Goal: Information Seeking & Learning: Find specific page/section

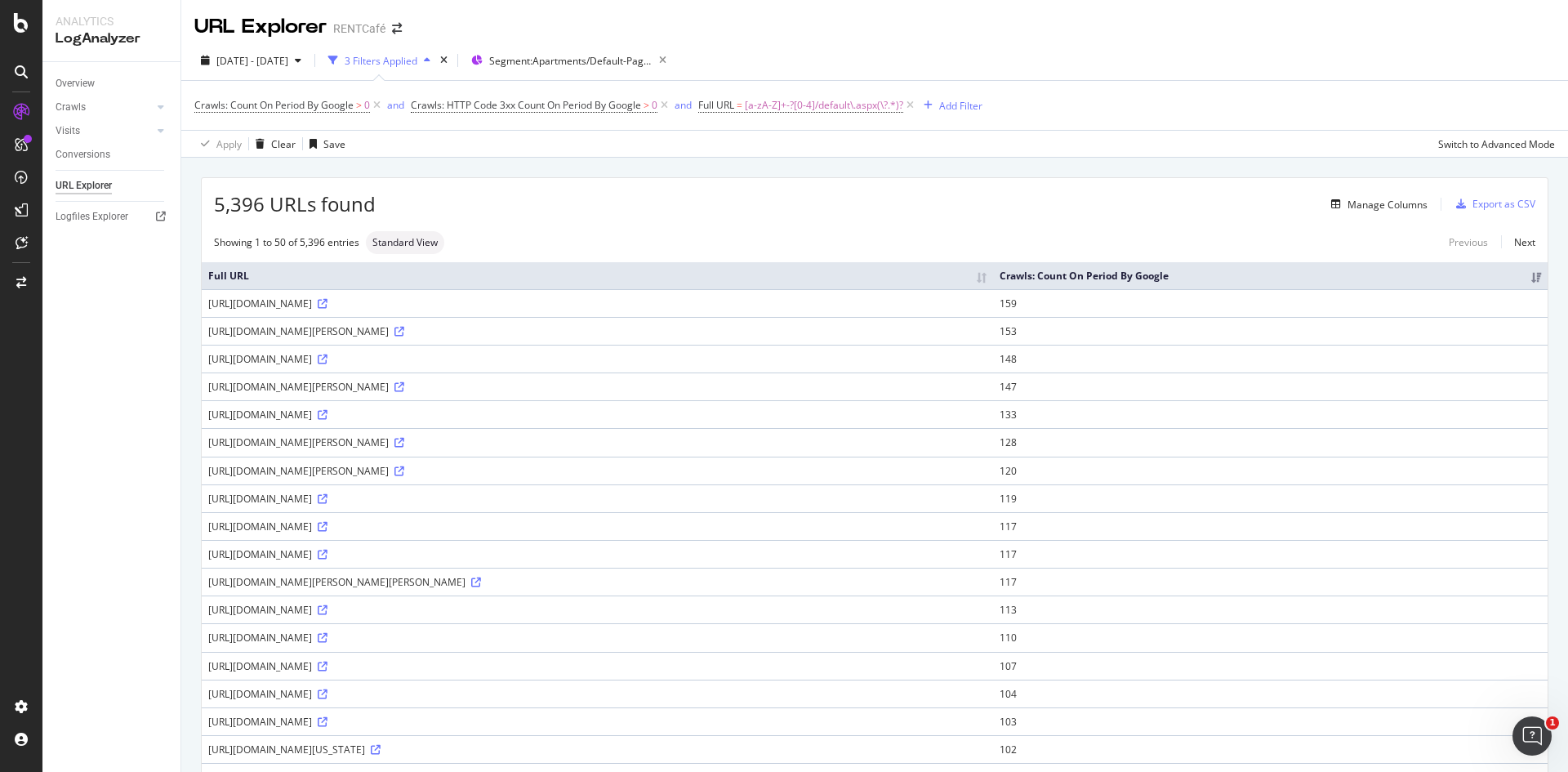
drag, startPoint x: 548, startPoint y: 307, endPoint x: 207, endPoint y: 305, distance: 341.0
click at [206, 302] on td "[URL][DOMAIN_NAME]" at bounding box center [597, 303] width 791 height 28
copy div "[URL][DOMAIN_NAME]"
click at [327, 306] on icon at bounding box center [322, 304] width 10 height 10
click at [453, 300] on div "[URL][DOMAIN_NAME]" at bounding box center [597, 303] width 778 height 14
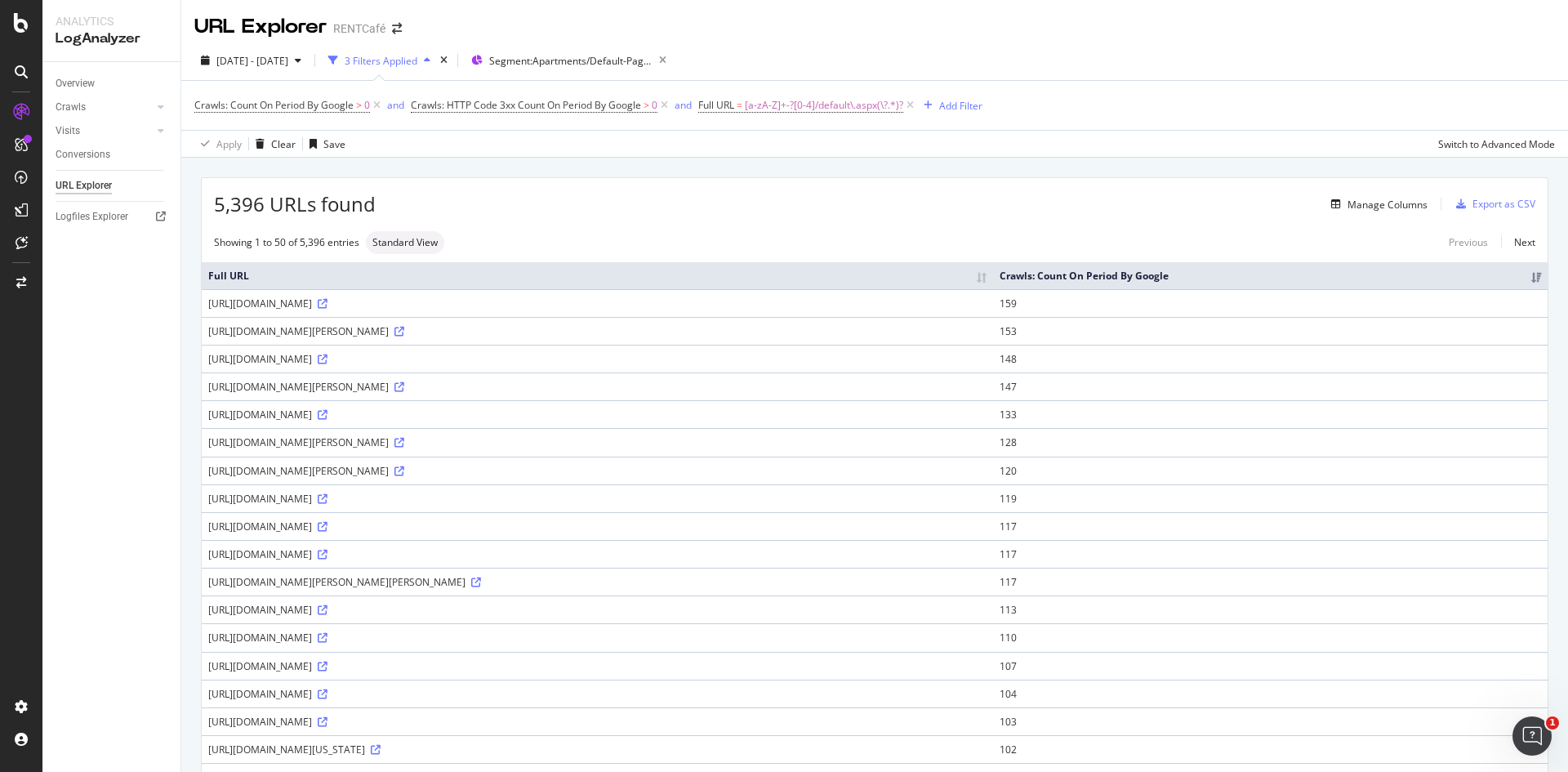
click at [453, 300] on div "[URL][DOMAIN_NAME]" at bounding box center [597, 303] width 778 height 14
drag, startPoint x: 555, startPoint y: 305, endPoint x: 202, endPoint y: 300, distance: 353.0
click at [202, 300] on td "[URL][DOMAIN_NAME]" at bounding box center [597, 303] width 791 height 28
copy div "[URL][DOMAIN_NAME]"
click at [367, 333] on div "[URL][DOMAIN_NAME][PERSON_NAME]" at bounding box center [597, 331] width 778 height 14
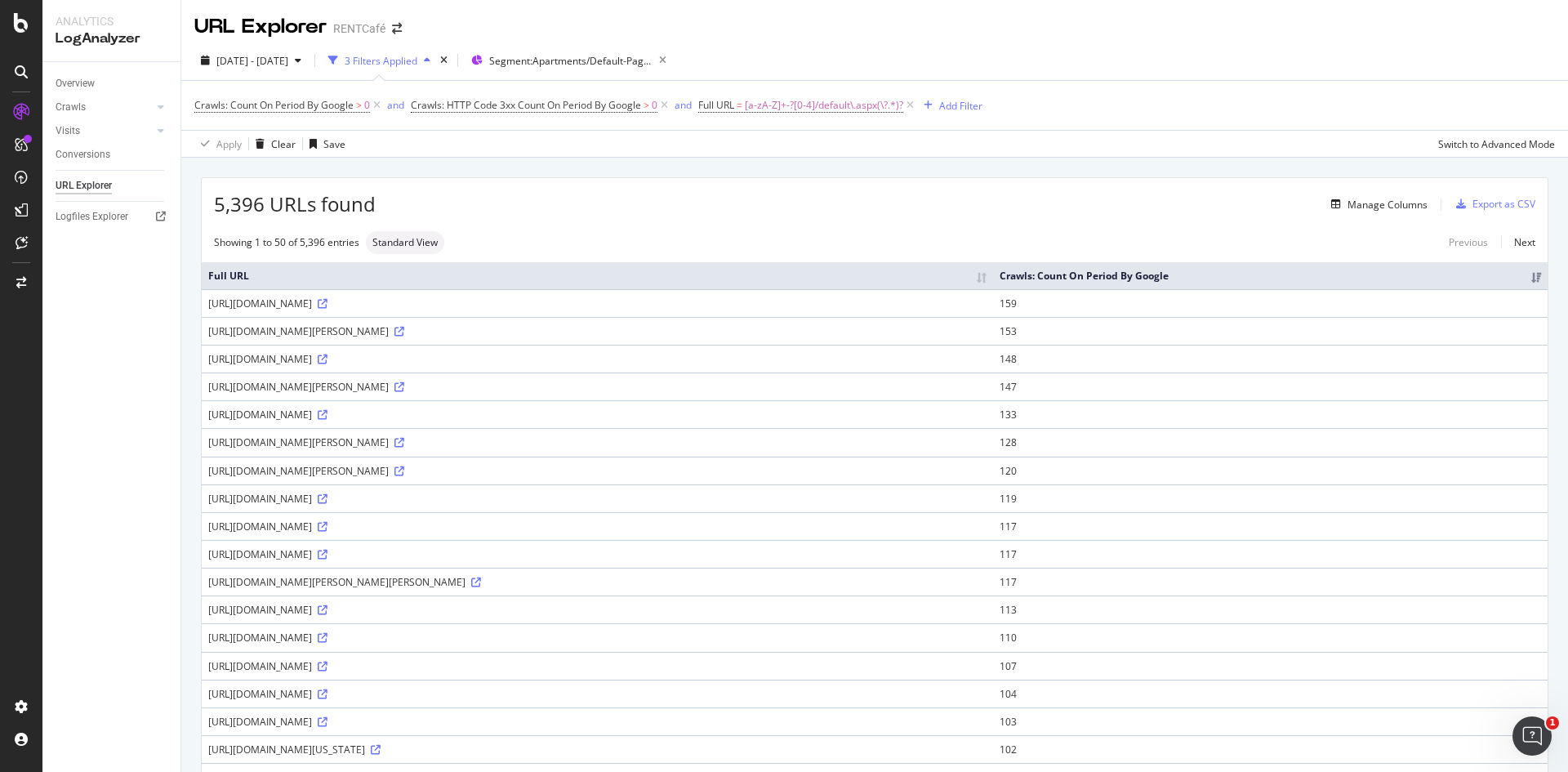
click at [367, 333] on div "[URL][DOMAIN_NAME][PERSON_NAME]" at bounding box center [597, 331] width 778 height 14
click at [432, 333] on div "[URL][DOMAIN_NAME][PERSON_NAME]" at bounding box center [597, 331] width 778 height 14
drag, startPoint x: 513, startPoint y: 332, endPoint x: 458, endPoint y: 329, distance: 55.1
click at [458, 329] on div "[URL][DOMAIN_NAME][PERSON_NAME]" at bounding box center [597, 331] width 778 height 14
copy div "430-[PERSON_NAME]-0"
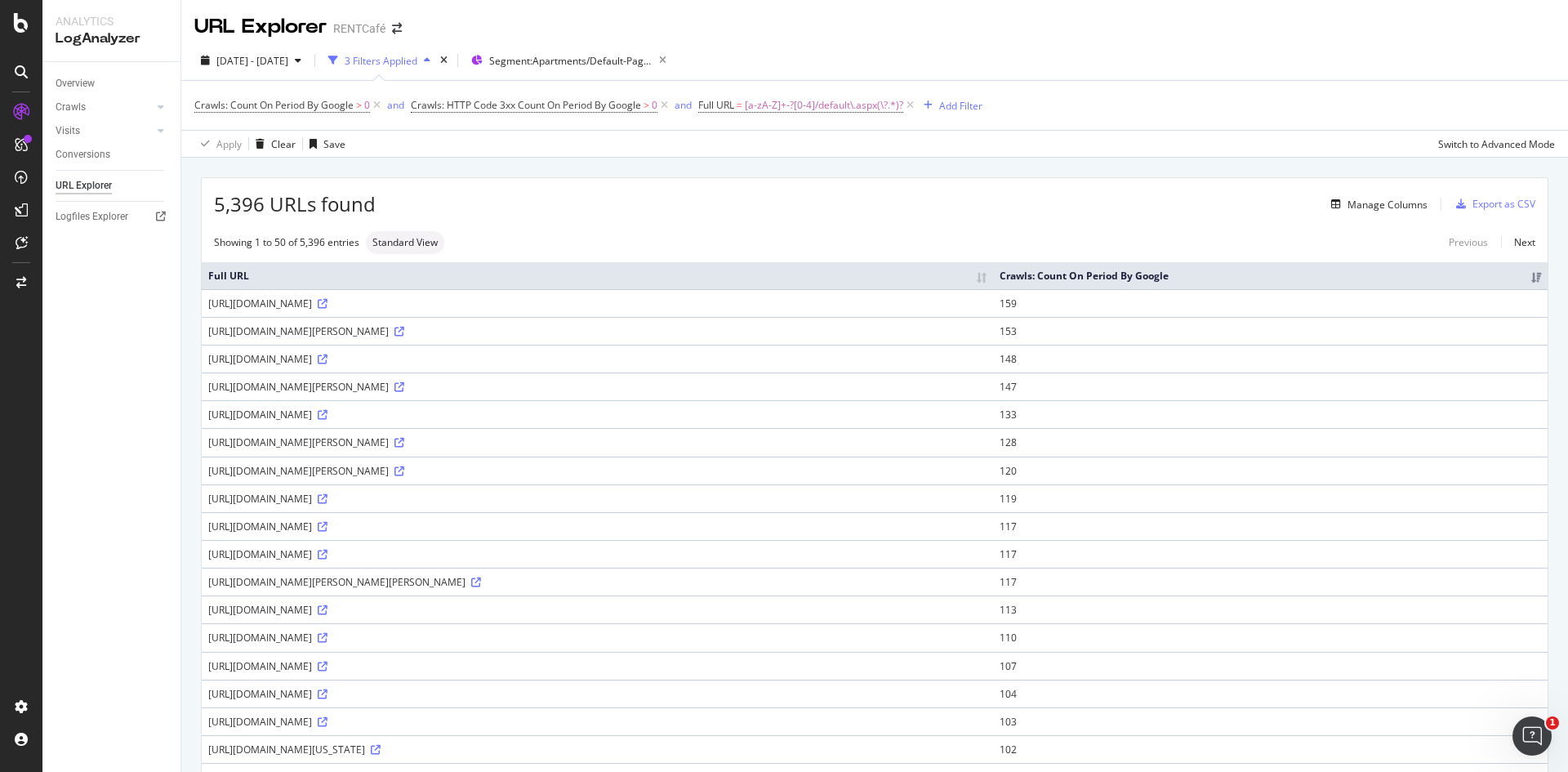
drag, startPoint x: 492, startPoint y: 336, endPoint x: 429, endPoint y: 326, distance: 63.8
click at [429, 326] on div "[URL][DOMAIN_NAME][PERSON_NAME]" at bounding box center [597, 331] width 778 height 14
drag, startPoint x: 399, startPoint y: 327, endPoint x: 512, endPoint y: 326, distance: 113.0
click at [512, 326] on div "[URL][DOMAIN_NAME][PERSON_NAME]" at bounding box center [597, 331] width 778 height 14
copy div "/[GEOGRAPHIC_DATA]/430-[PERSON_NAME]-0"
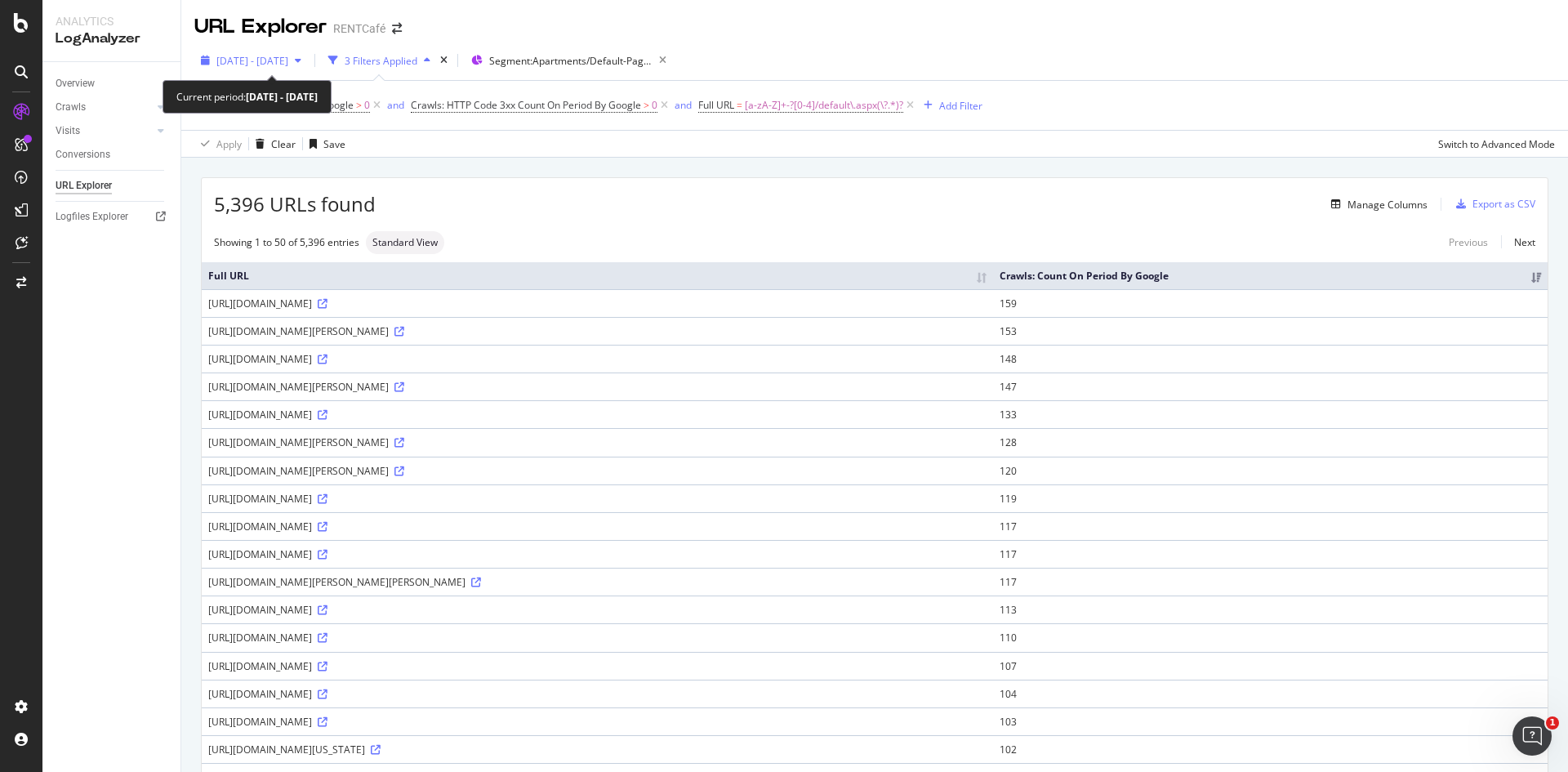
click at [245, 71] on div "[DATE] - [DATE]" at bounding box center [251, 60] width 113 height 24
click at [1022, 181] on div "5,396 URLs found Manage Columns Export as CSV" at bounding box center [873, 197] width 1346 height 40
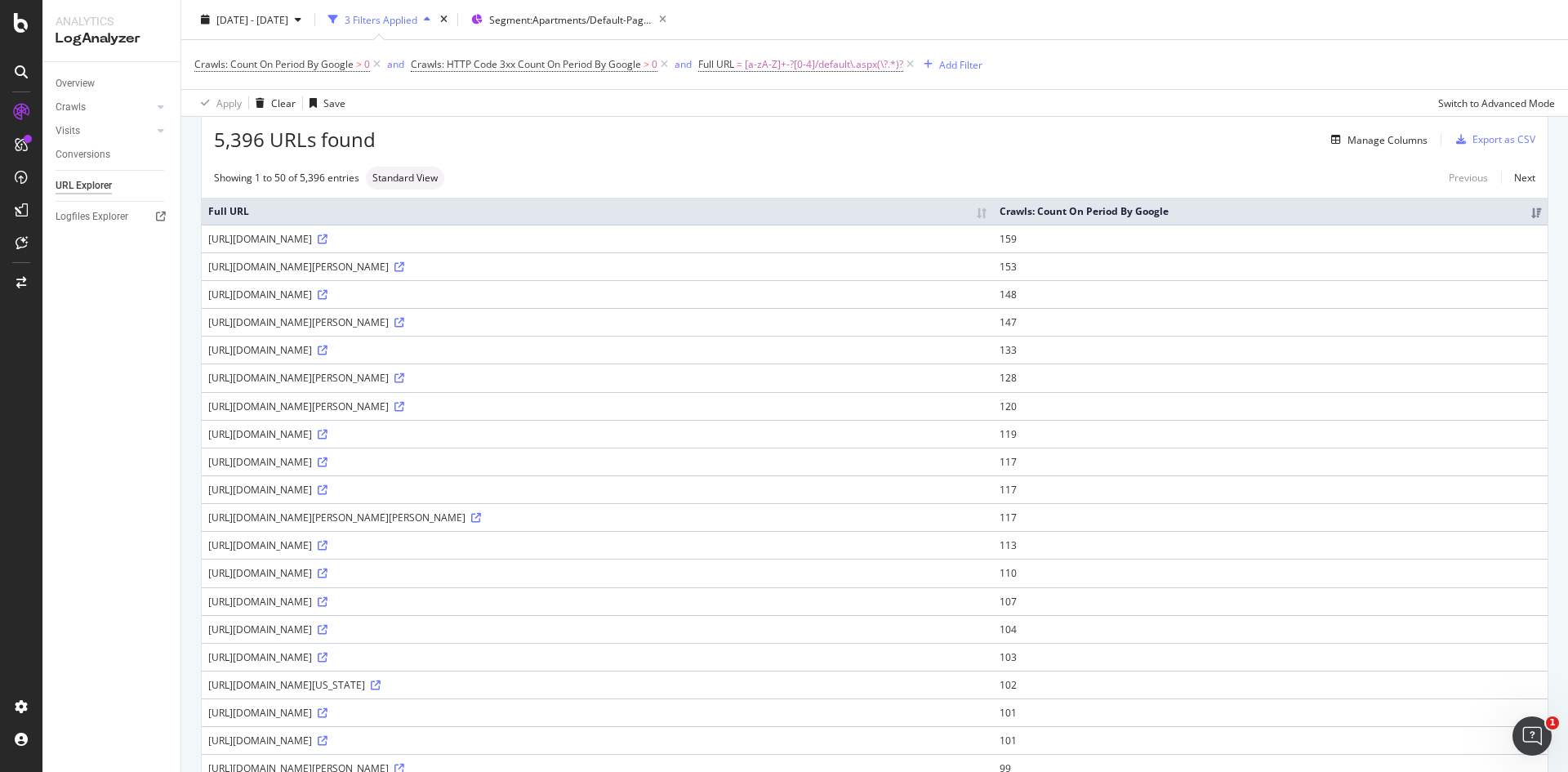
scroll to position [163, 0]
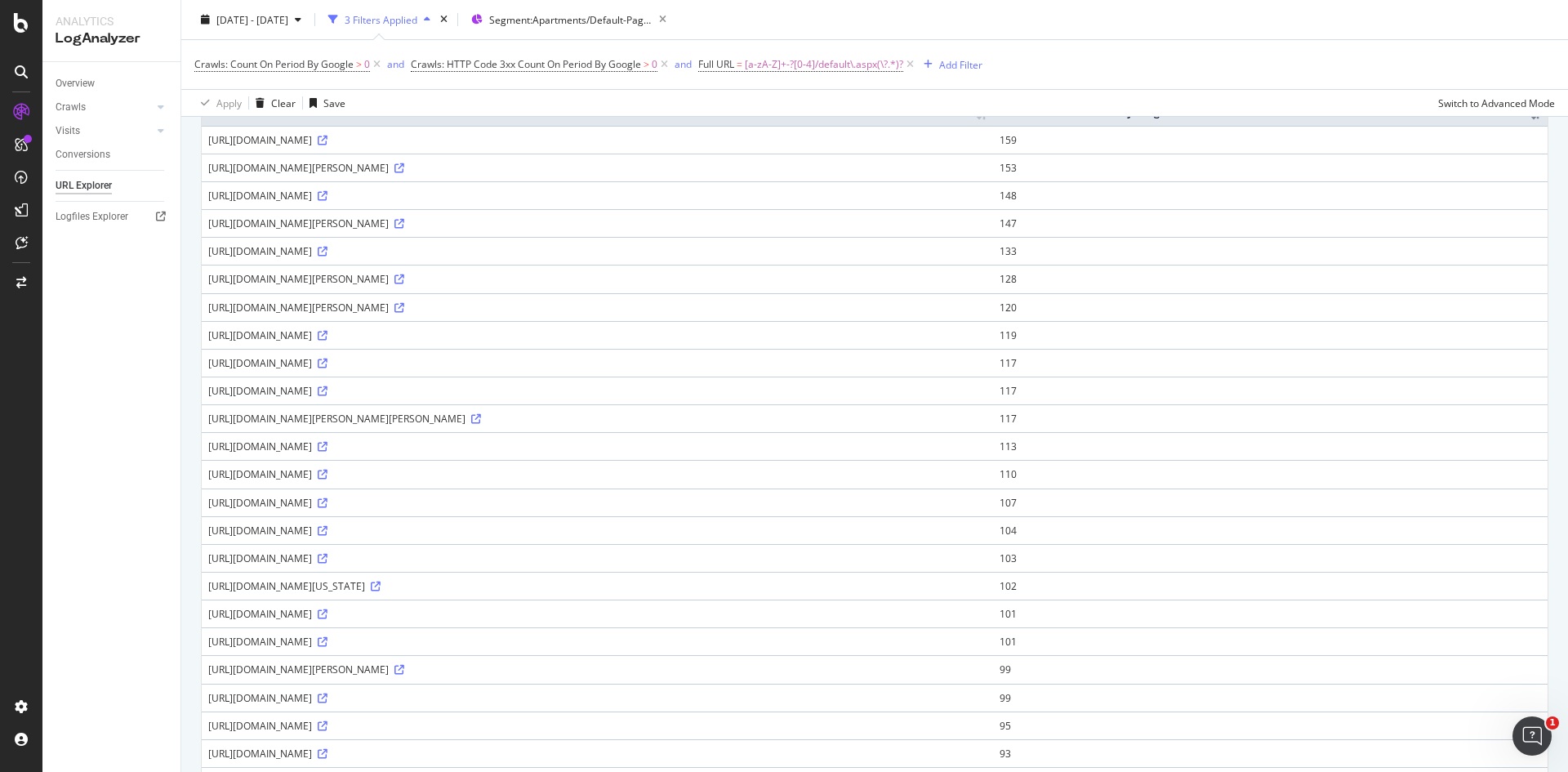
drag, startPoint x: 500, startPoint y: 530, endPoint x: 329, endPoint y: 529, distance: 171.0
click at [329, 529] on div "[URL][DOMAIN_NAME]" at bounding box center [597, 530] width 778 height 14
copy div "apartments/[GEOGRAPHIC_DATA]/[GEOGRAPHIC_DATA]/[GEOGRAPHIC_DATA]-4"
click at [876, 585] on div "[URL][DOMAIN_NAME][US_STATE]" at bounding box center [597, 585] width 778 height 14
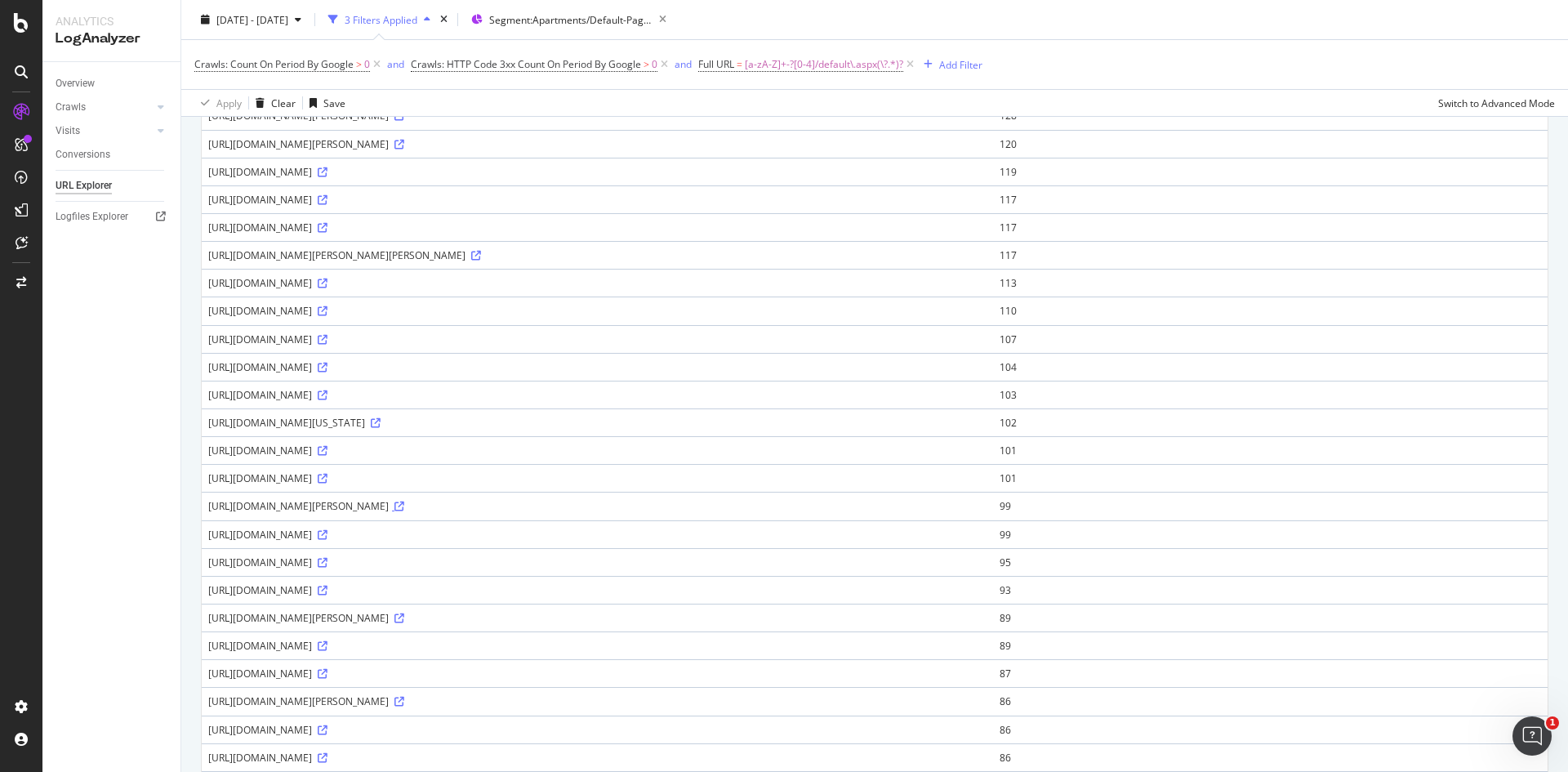
scroll to position [1000, 0]
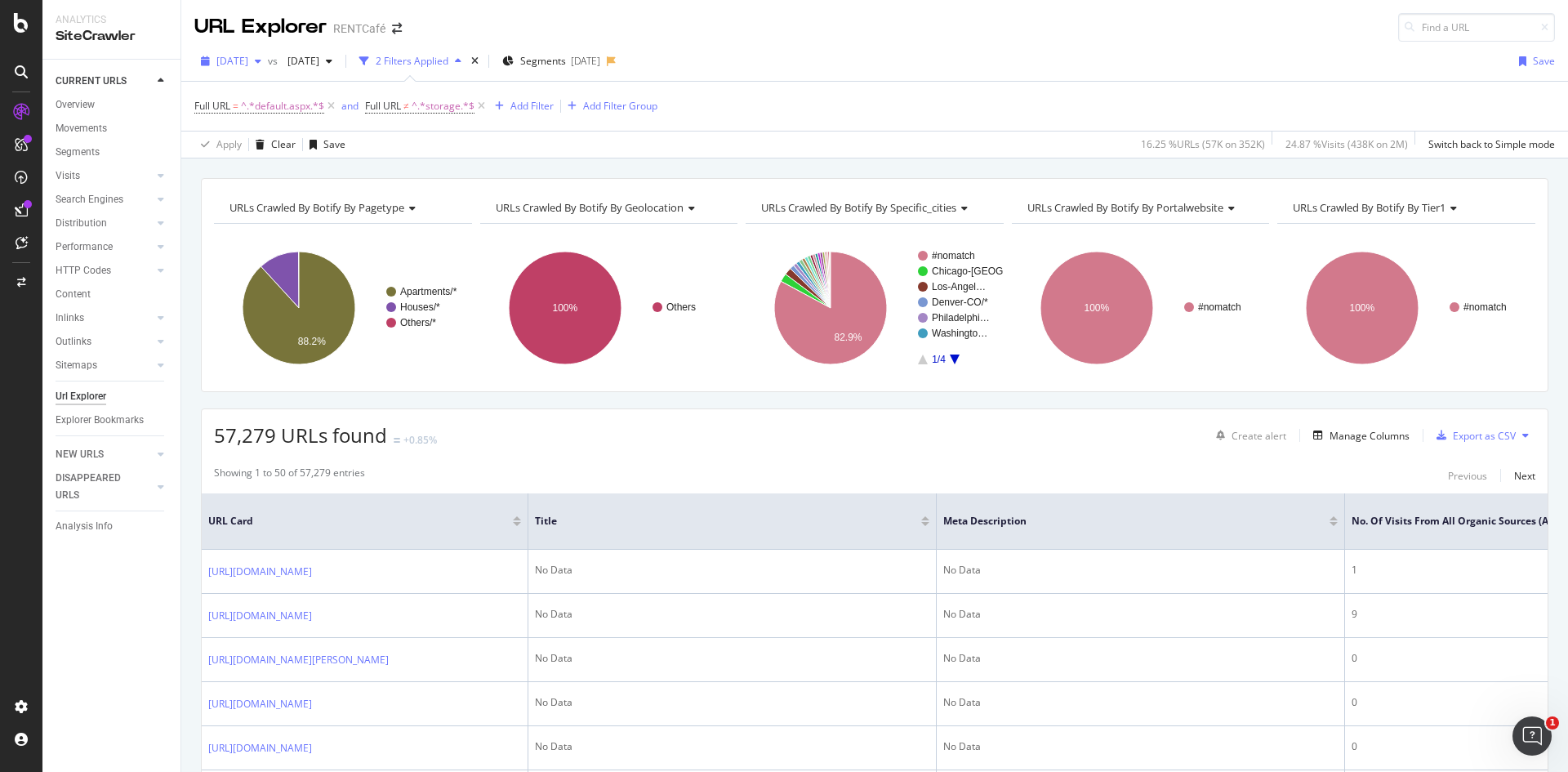
click at [268, 59] on div "button" at bounding box center [258, 61] width 19 height 10
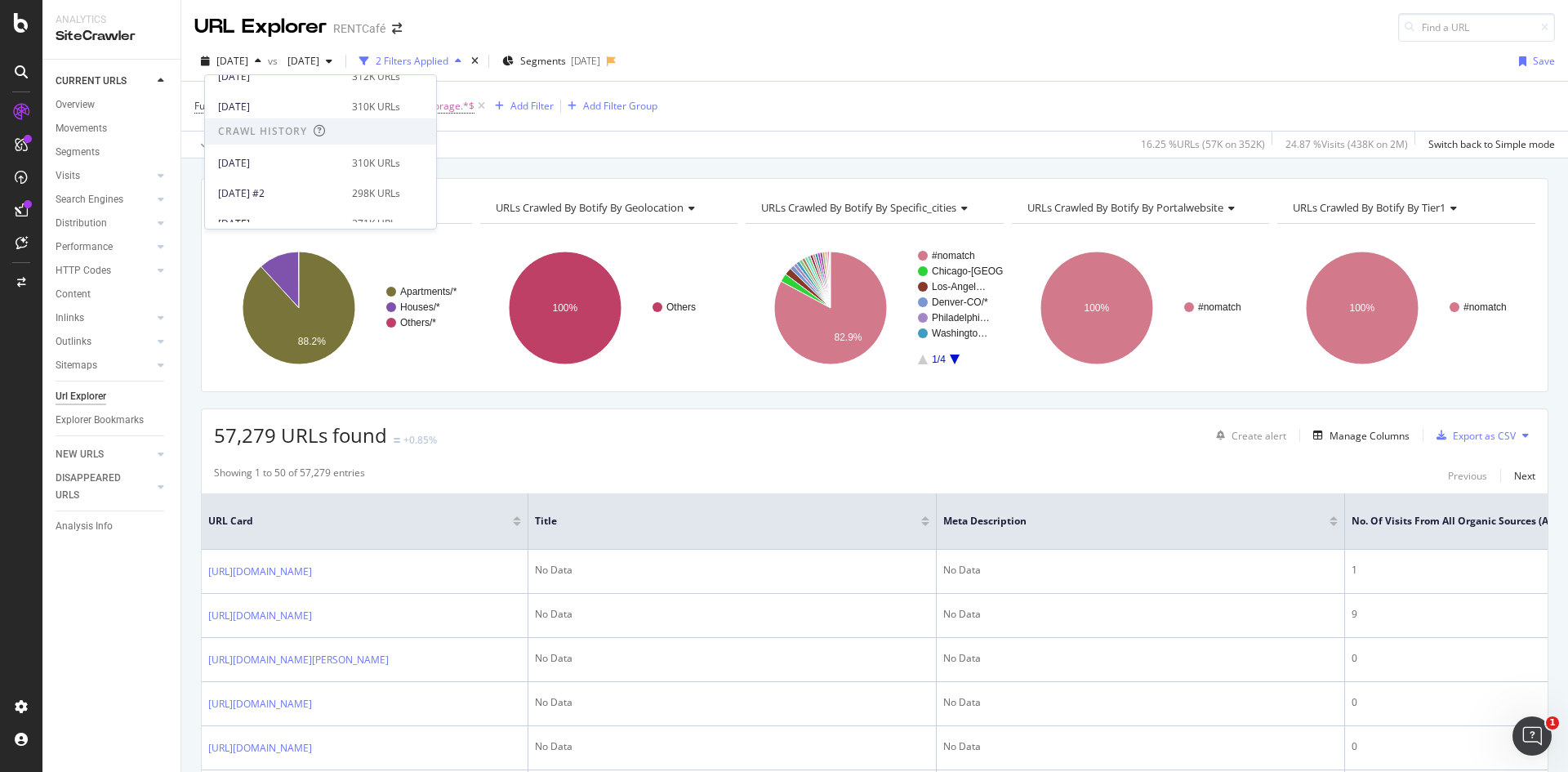
scroll to position [163, 0]
